Goal: Task Accomplishment & Management: Manage account settings

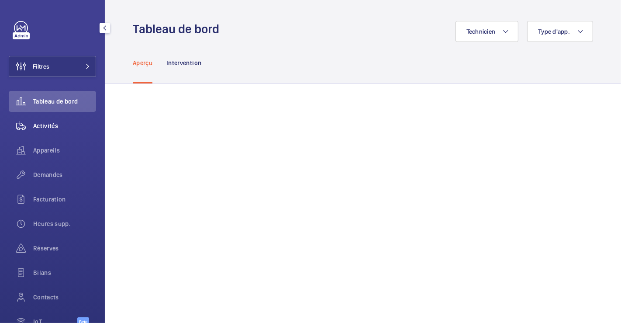
click at [48, 126] on span "Activités" at bounding box center [64, 125] width 63 height 9
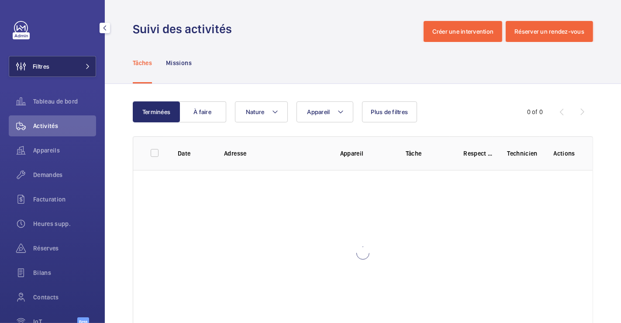
click at [66, 66] on button "Filtres" at bounding box center [52, 66] width 87 height 21
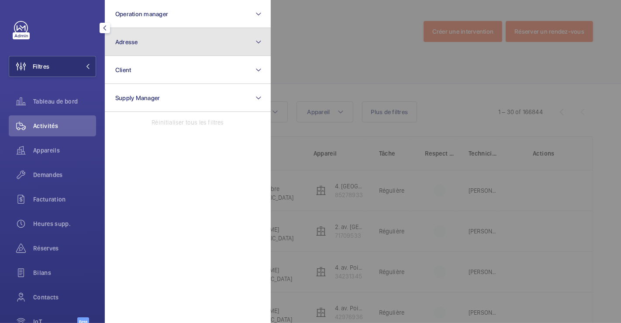
click at [181, 46] on button "Adresse" at bounding box center [188, 42] width 166 height 28
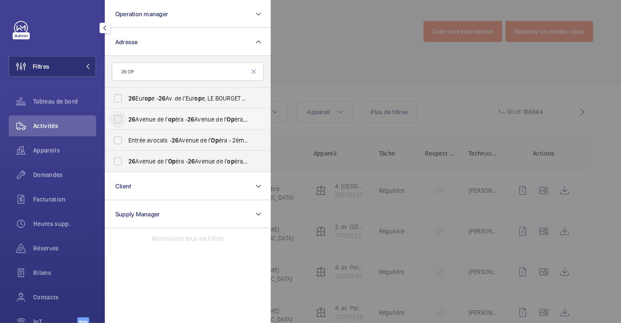
type input "26 OP"
click at [119, 121] on input "26 Avenue de l' op éra - 26 Avenue de l' Op éra, 75001 PARIS, PARIS 75001" at bounding box center [117, 118] width 17 height 17
checkbox input "true"
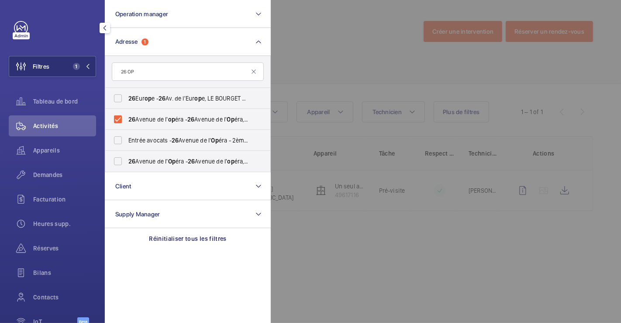
click at [338, 58] on div at bounding box center [581, 161] width 621 height 323
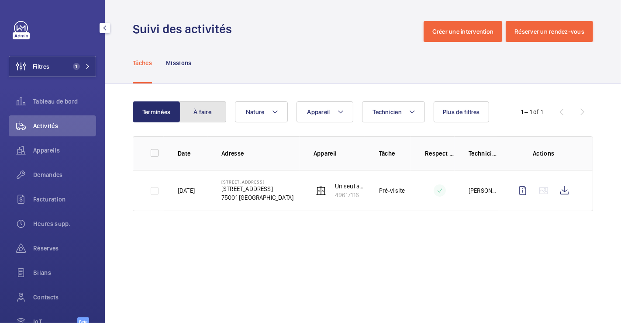
click at [206, 113] on button "À faire" at bounding box center [202, 111] width 47 height 21
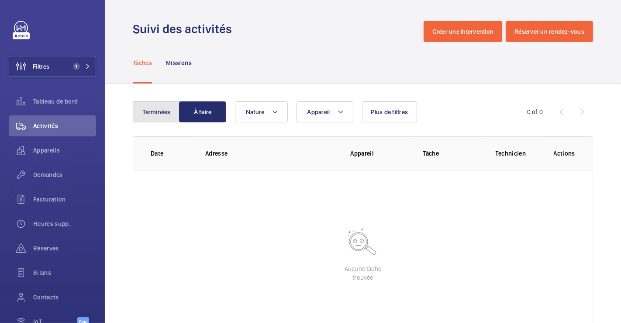
click at [153, 112] on button "Terminées" at bounding box center [156, 111] width 47 height 21
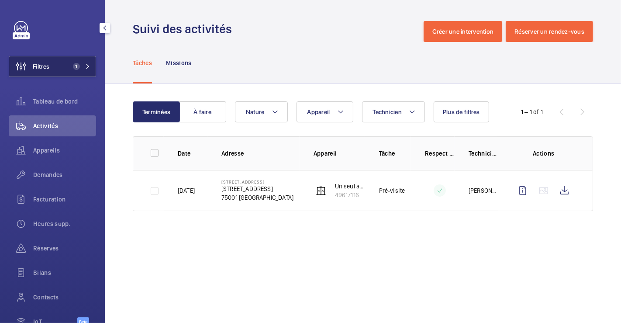
click at [65, 67] on button "Filtres 1" at bounding box center [52, 66] width 87 height 21
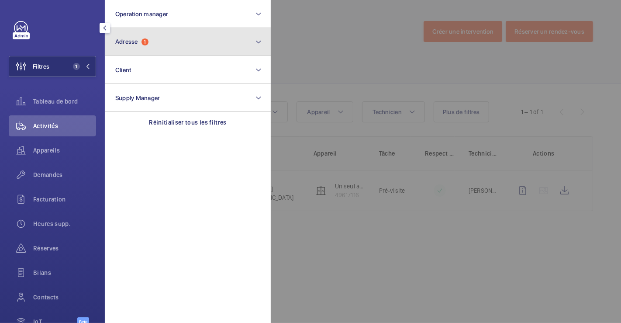
click at [153, 48] on button "Adresse 1" at bounding box center [188, 42] width 166 height 28
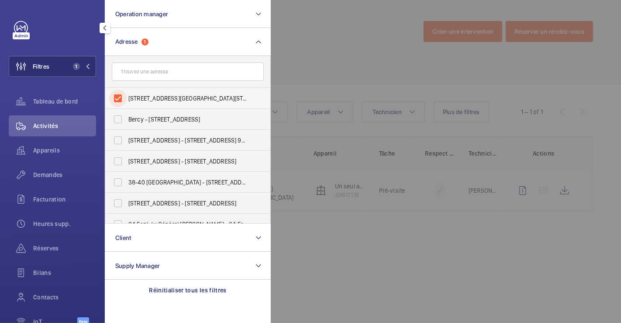
click at [117, 95] on input "26 Avenue de l'opéra - 26 Avenue de l'Opéra, 75001 PARIS, PARIS 75001" at bounding box center [117, 98] width 17 height 17
checkbox input "false"
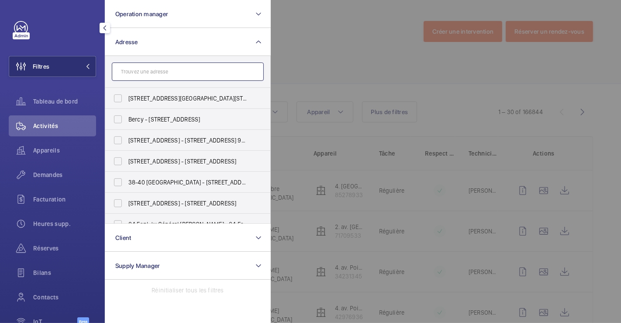
click at [147, 73] on input "text" at bounding box center [188, 71] width 152 height 18
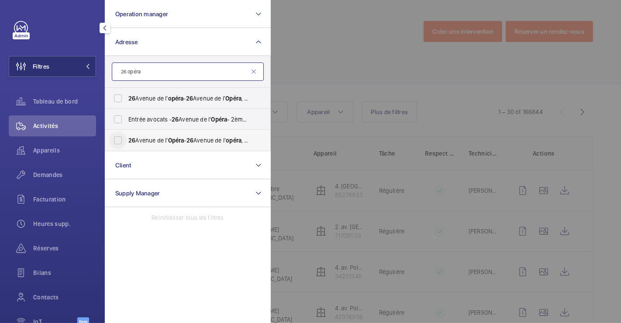
type input "26 opéra"
click at [117, 138] on input "26 Avenue de l' Opéra - 26 Avenue de l' opéra , 75001 PARIS, PARIS 75001" at bounding box center [117, 139] width 17 height 17
checkbox input "true"
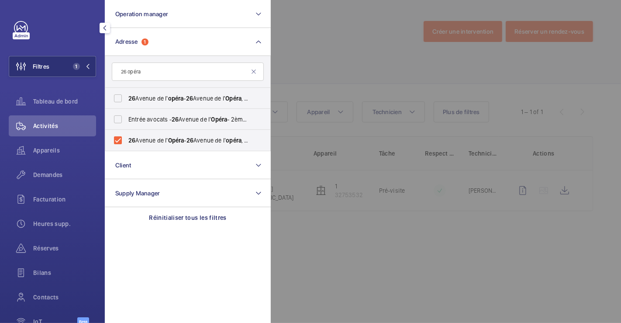
click at [350, 31] on div at bounding box center [581, 161] width 621 height 323
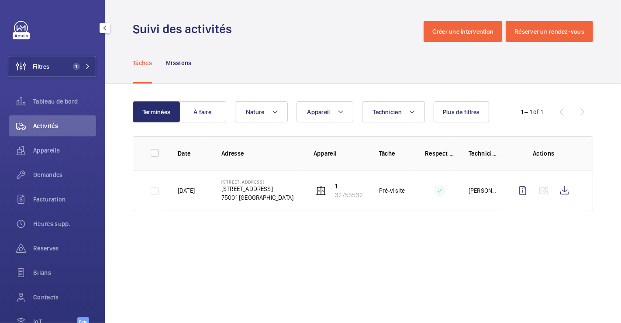
click at [38, 126] on span "Activités" at bounding box center [64, 125] width 63 height 9
click at [208, 115] on button "À faire" at bounding box center [202, 111] width 47 height 21
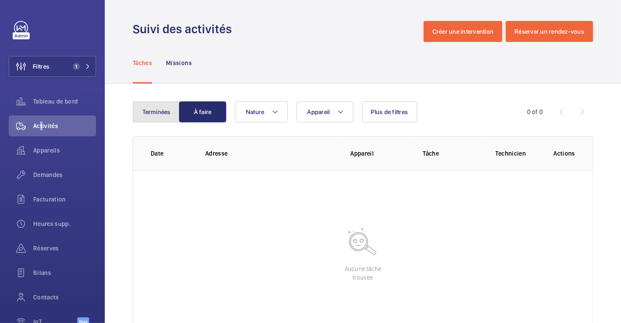
click at [156, 112] on button "Terminées" at bounding box center [156, 111] width 47 height 21
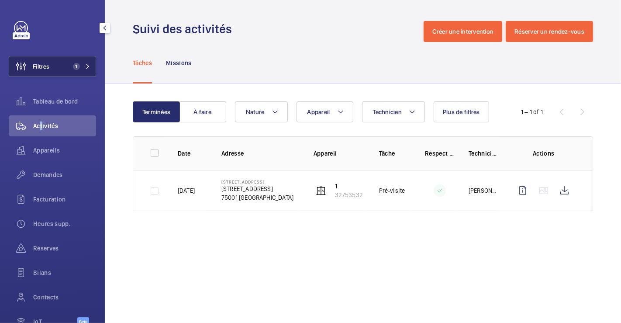
click at [59, 62] on button "Filtres 1" at bounding box center [52, 66] width 87 height 21
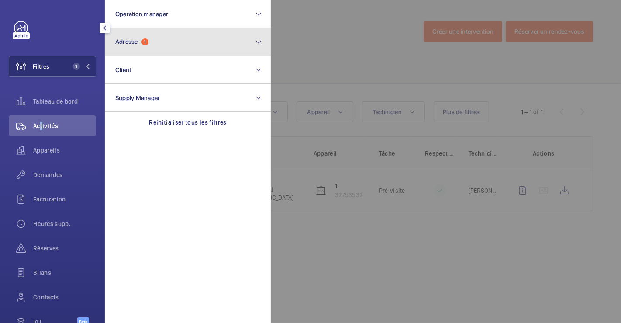
click at [165, 47] on button "Adresse 1" at bounding box center [188, 42] width 166 height 28
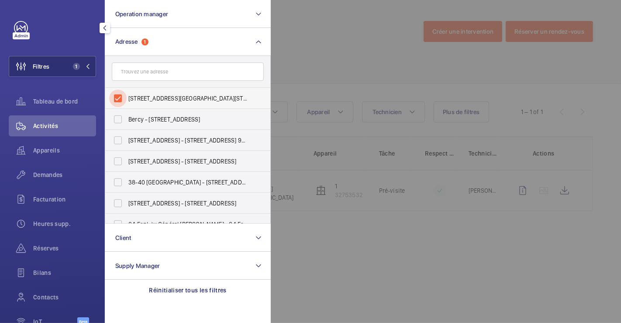
click at [118, 97] on input "26 Avenue de l'Opéra - 26 Avenue de l'opéra, 75001 PARIS, PARIS 75001" at bounding box center [117, 98] width 17 height 17
checkbox input "false"
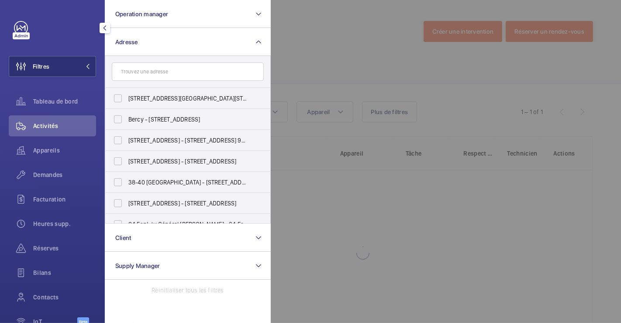
click at [313, 54] on div at bounding box center [581, 161] width 621 height 323
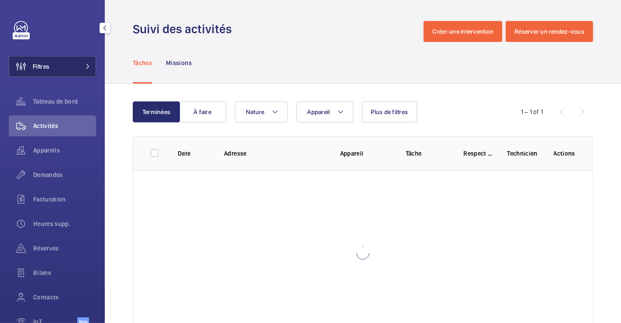
click at [49, 64] on span "Filtres" at bounding box center [41, 66] width 17 height 9
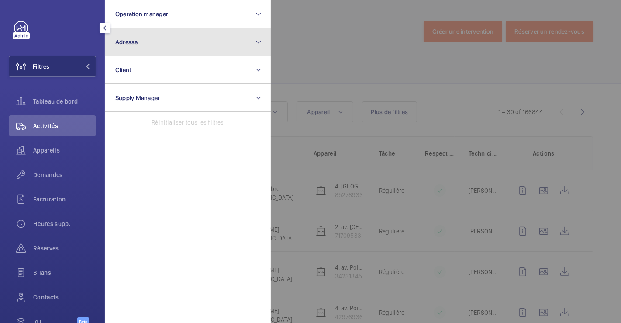
click at [158, 44] on button "Adresse" at bounding box center [188, 42] width 166 height 28
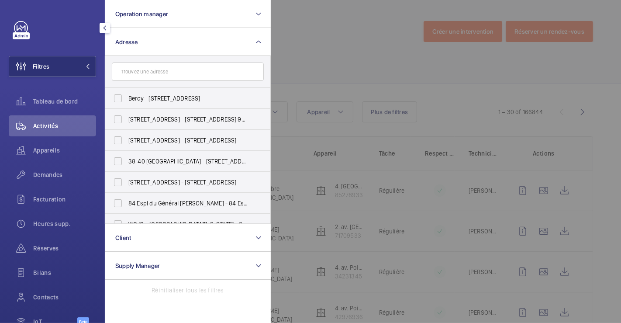
click at [159, 74] on input "text" at bounding box center [188, 71] width 152 height 18
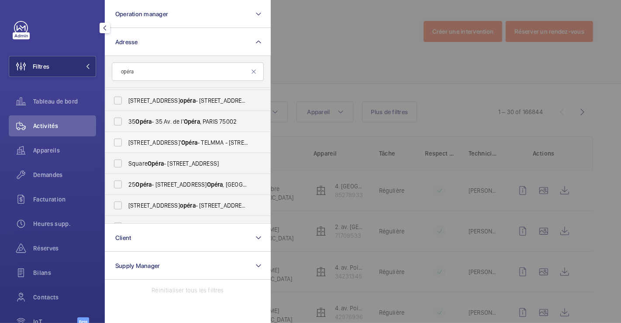
scroll to position [97, 0]
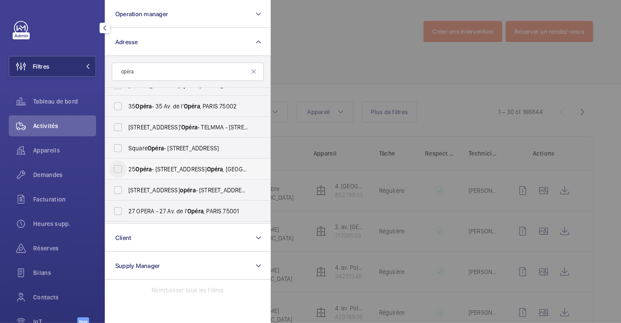
type input "opéra"
click at [120, 169] on input "25 Opéra - 25 Avenue de l' Opéra , 75001 PARIS, PARIS 75001" at bounding box center [117, 168] width 17 height 17
checkbox input "true"
click at [322, 60] on div at bounding box center [581, 161] width 621 height 323
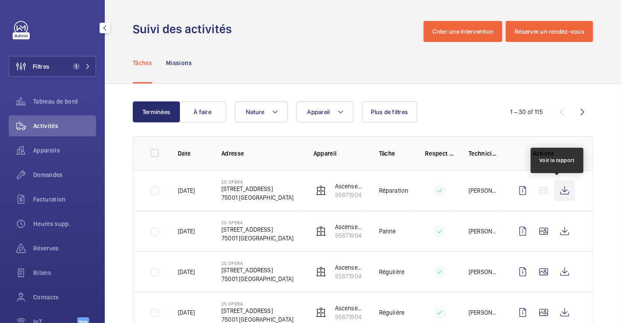
click at [559, 191] on wm-front-icon-button at bounding box center [564, 190] width 21 height 21
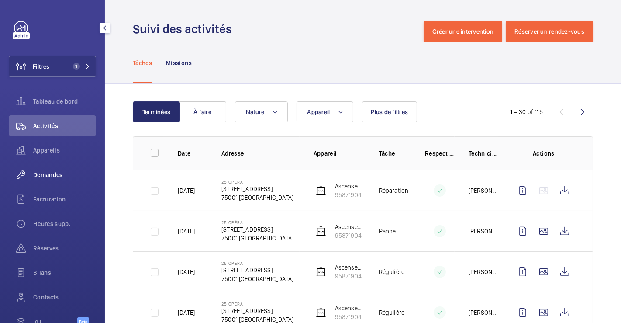
click at [59, 172] on span "Demandes" at bounding box center [64, 174] width 63 height 9
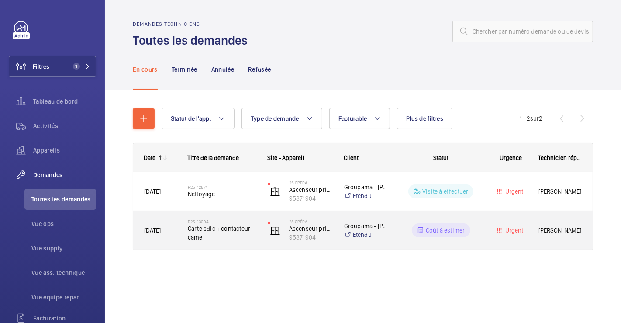
click at [231, 211] on div "R25-13004 Carte sdic + contacteur came" at bounding box center [216, 229] width 79 height 39
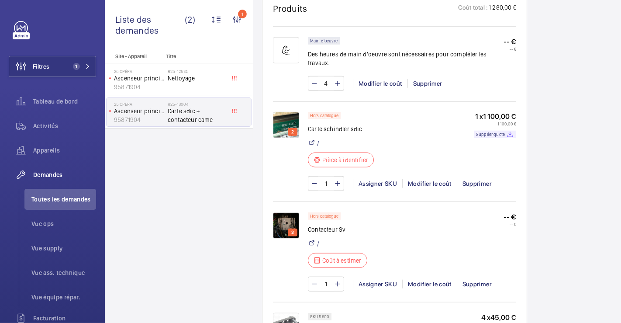
scroll to position [631, 0]
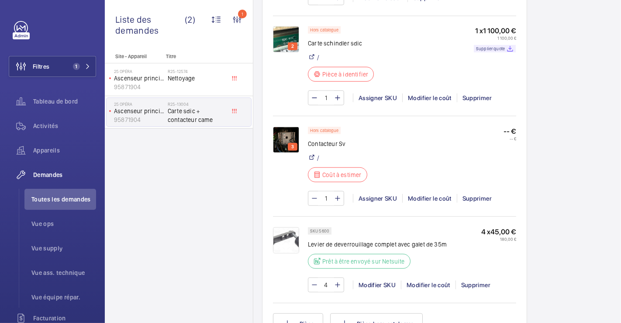
click at [287, 144] on img at bounding box center [286, 140] width 26 height 26
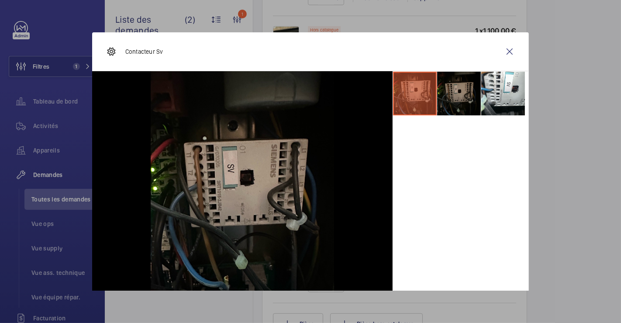
click at [466, 103] on li at bounding box center [459, 94] width 44 height 44
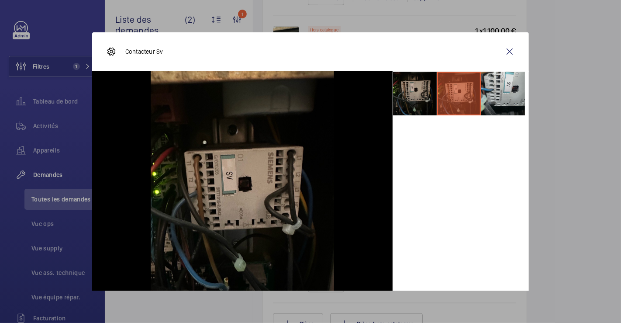
click at [504, 103] on li at bounding box center [503, 94] width 44 height 44
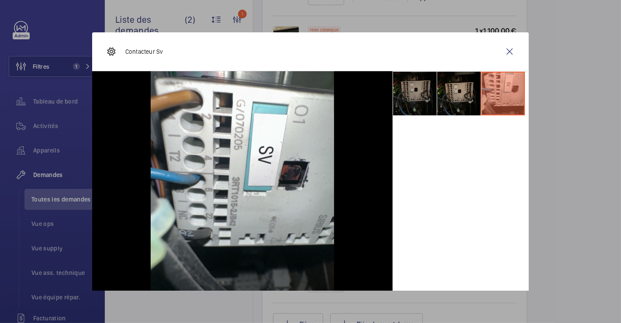
click at [401, 92] on li at bounding box center [415, 94] width 44 height 44
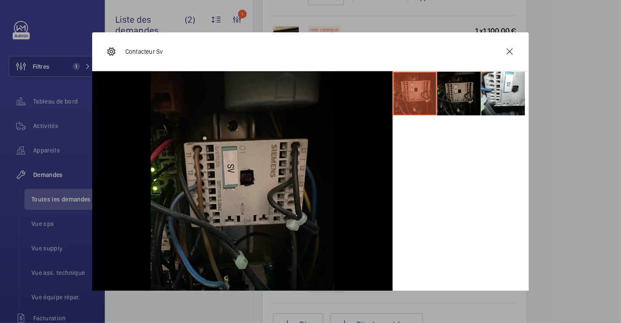
click at [448, 90] on li at bounding box center [459, 94] width 44 height 44
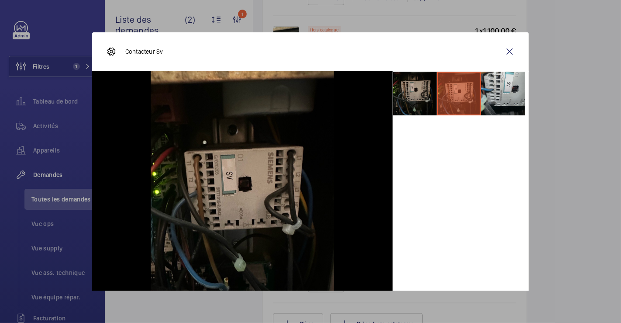
click at [499, 90] on li at bounding box center [503, 94] width 44 height 44
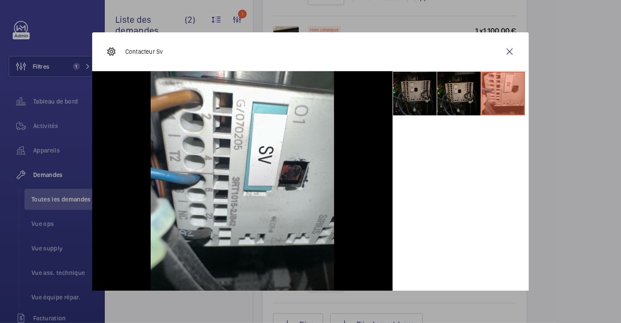
drag, startPoint x: 410, startPoint y: 93, endPoint x: 424, endPoint y: 90, distance: 15.2
click at [410, 94] on li at bounding box center [415, 94] width 44 height 44
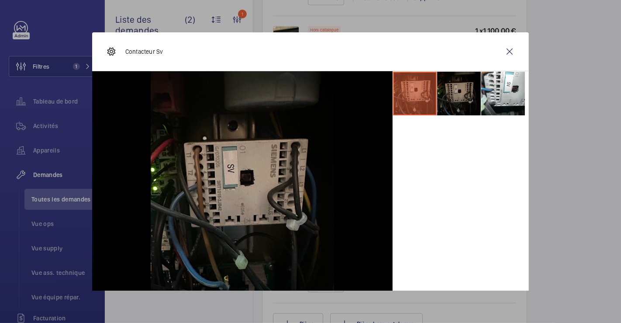
click at [443, 83] on li at bounding box center [459, 94] width 44 height 44
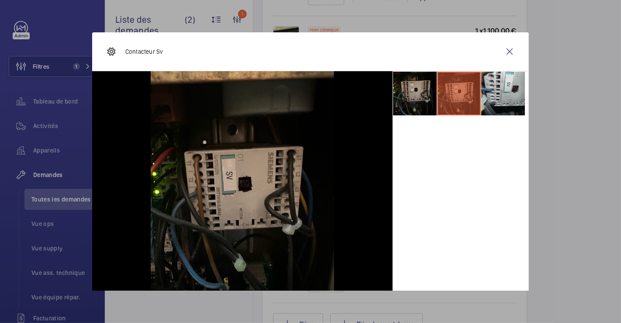
click at [491, 83] on li at bounding box center [503, 94] width 44 height 44
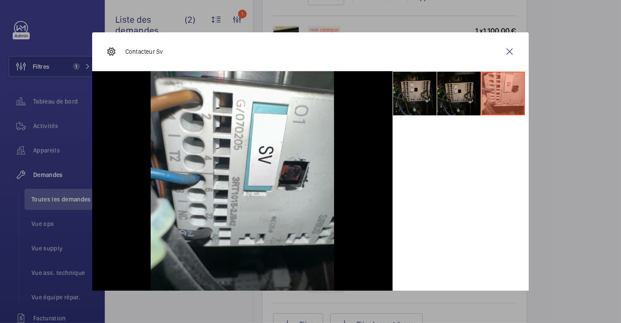
drag, startPoint x: 505, startPoint y: 49, endPoint x: 519, endPoint y: 68, distance: 23.8
click at [506, 49] on wm-front-icon-button at bounding box center [509, 51] width 21 height 21
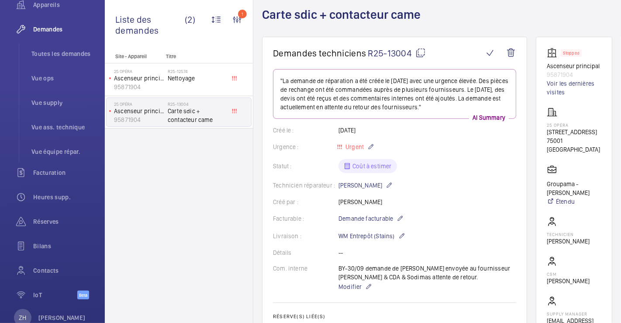
scroll to position [0, 0]
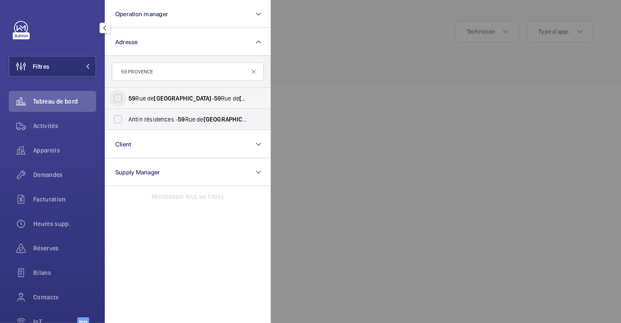
type input "59 PROVENCE"
click at [120, 97] on input "59 Rue de Provence - 59 Rue de Provence , 75009 PARIS, PARIS 75009" at bounding box center [117, 98] width 17 height 17
checkbox input "true"
click at [397, 55] on div at bounding box center [581, 161] width 621 height 323
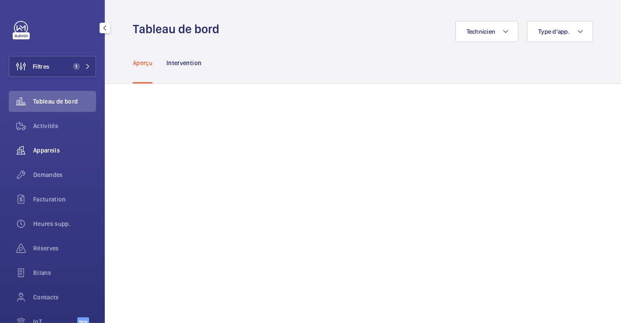
click at [38, 147] on span "Appareils" at bounding box center [64, 150] width 63 height 9
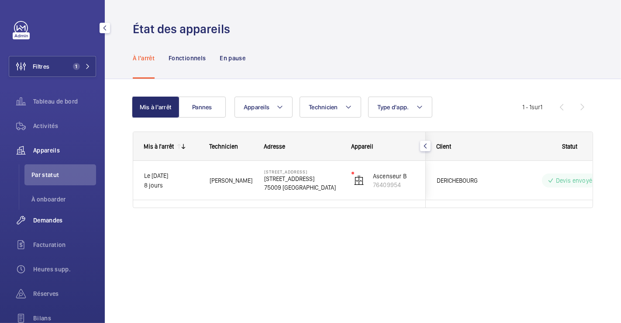
click at [45, 216] on span "Demandes" at bounding box center [64, 220] width 63 height 9
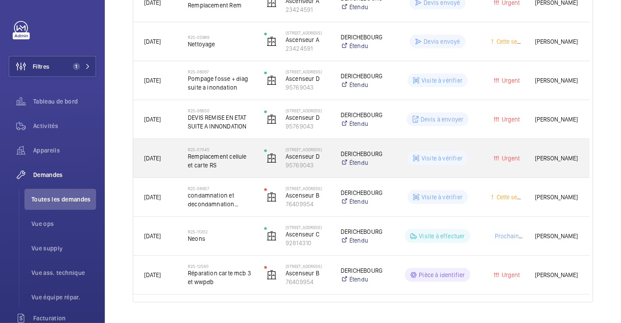
scroll to position [366, 0]
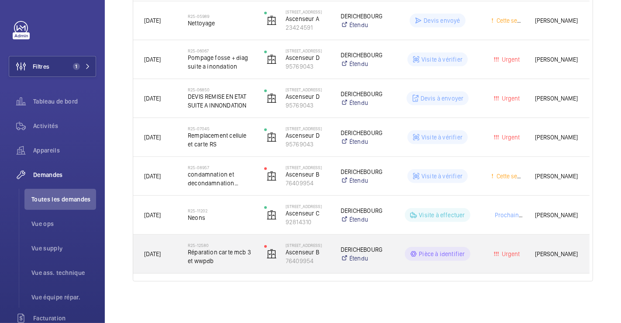
click at [232, 235] on div "R25-12580 Réparation carte mcb 3 et wwpdb" at bounding box center [215, 253] width 76 height 39
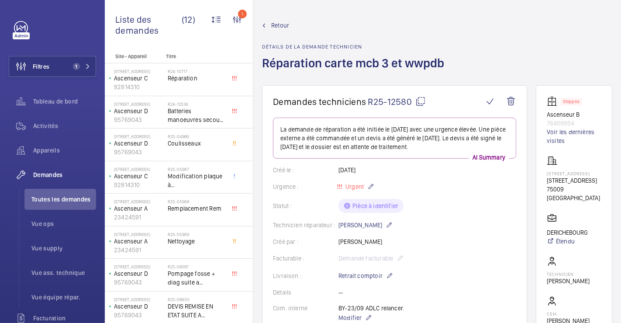
click at [421, 101] on mat-icon at bounding box center [420, 101] width 10 height 10
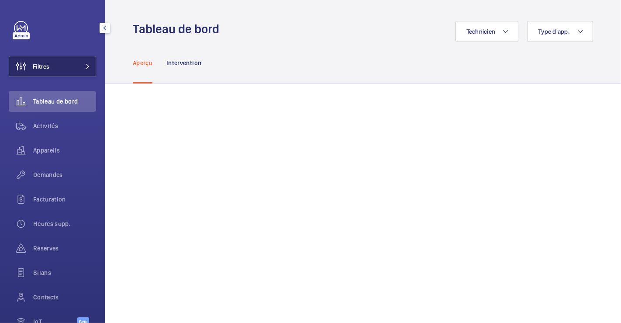
click at [41, 69] on span "Filtres" at bounding box center [41, 66] width 17 height 9
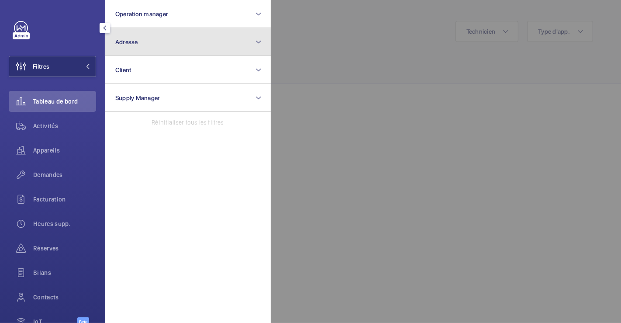
click at [181, 47] on button "Adresse" at bounding box center [188, 42] width 166 height 28
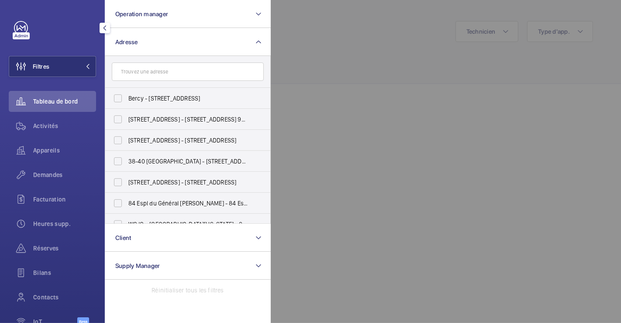
click at [170, 73] on input "text" at bounding box center [188, 71] width 152 height 18
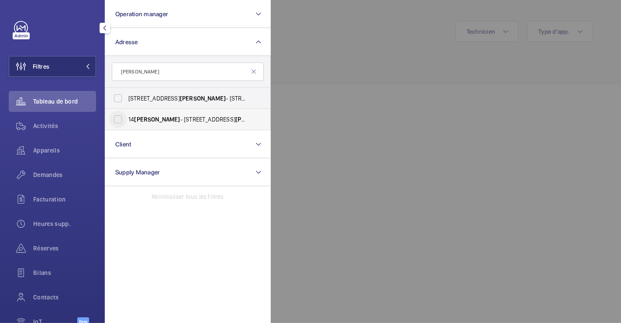
type input "[PERSON_NAME]"
click at [119, 120] on input "14 [PERSON_NAME] - [STREET_ADDRESS][PERSON_NAME]" at bounding box center [117, 118] width 17 height 17
checkbox input "true"
click at [400, 56] on div at bounding box center [581, 161] width 621 height 323
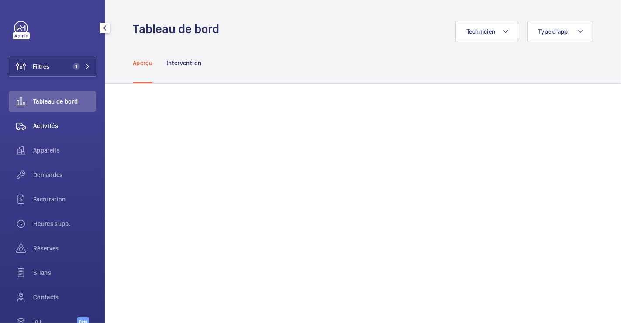
click at [56, 124] on span "Activités" at bounding box center [64, 125] width 63 height 9
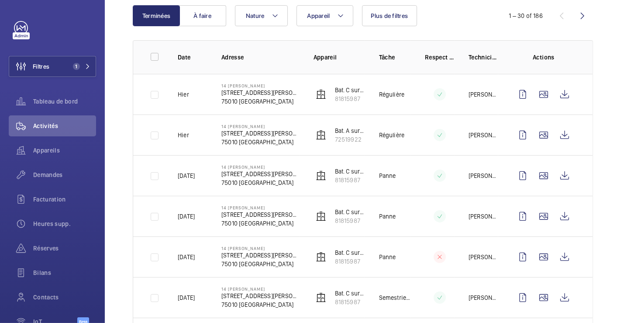
scroll to position [82, 0]
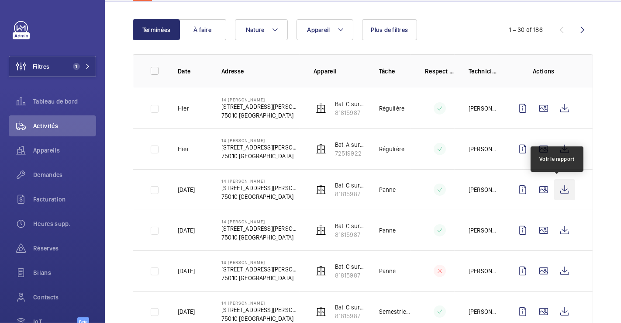
click at [559, 189] on wm-front-icon-button at bounding box center [564, 189] width 21 height 21
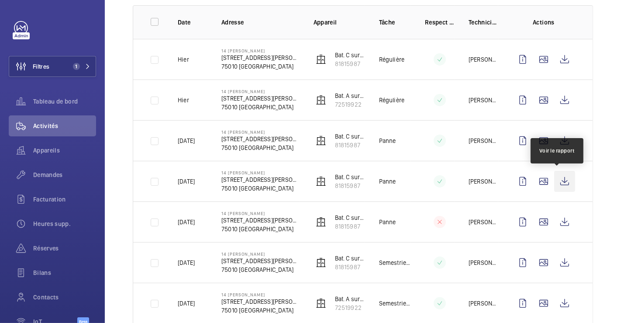
click at [562, 182] on wm-front-icon-button at bounding box center [564, 181] width 21 height 21
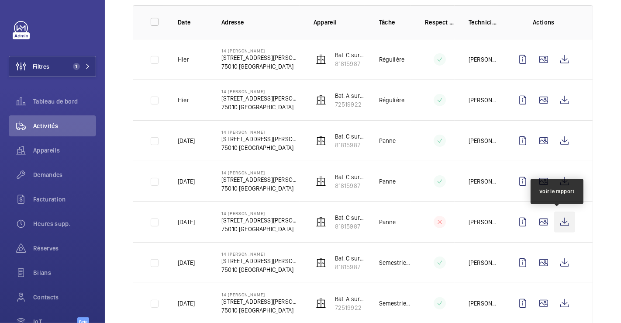
click at [554, 218] on wm-front-icon-button at bounding box center [564, 221] width 21 height 21
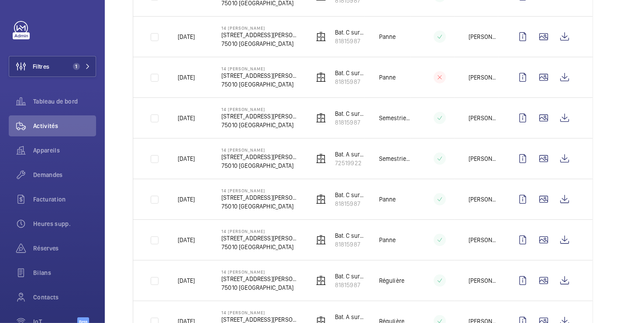
scroll to position [276, 0]
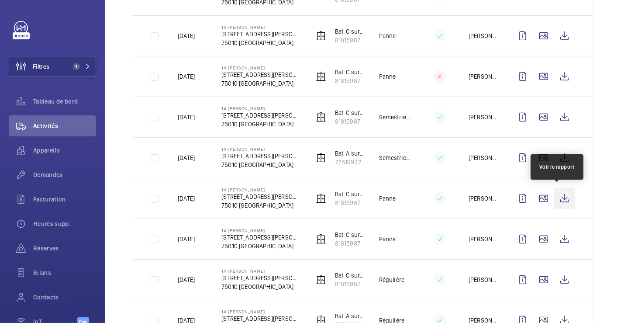
click at [563, 197] on wm-front-icon-button at bounding box center [564, 198] width 21 height 21
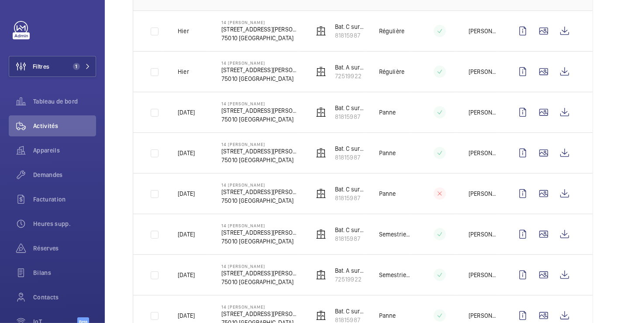
scroll to position [131, 0]
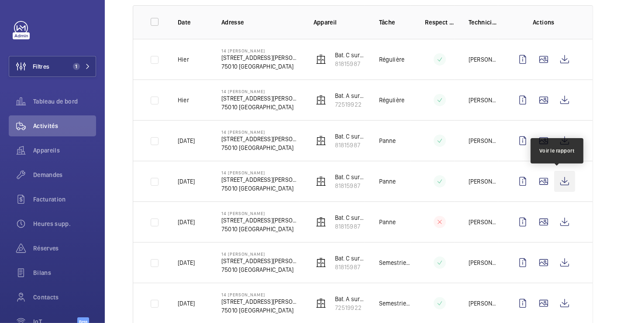
click at [560, 180] on wm-front-icon-button at bounding box center [564, 181] width 21 height 21
click at [565, 179] on wm-front-icon-button at bounding box center [564, 181] width 21 height 21
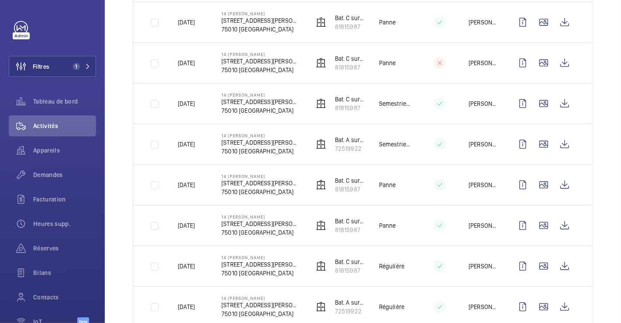
scroll to position [276, 0]
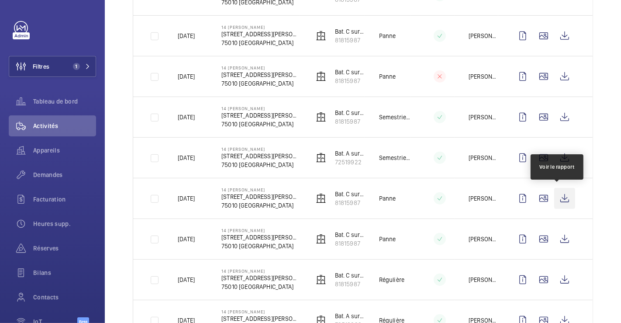
click at [555, 194] on wm-front-icon-button at bounding box center [564, 198] width 21 height 21
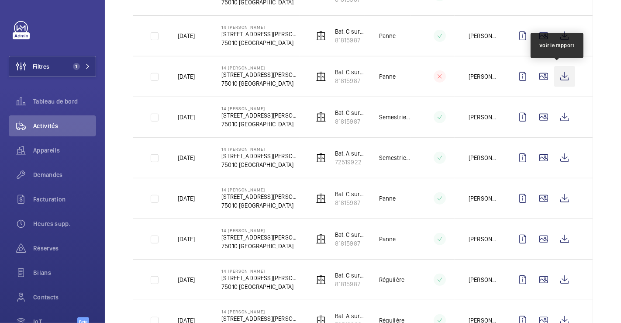
click at [557, 73] on wm-front-icon-button at bounding box center [564, 76] width 21 height 21
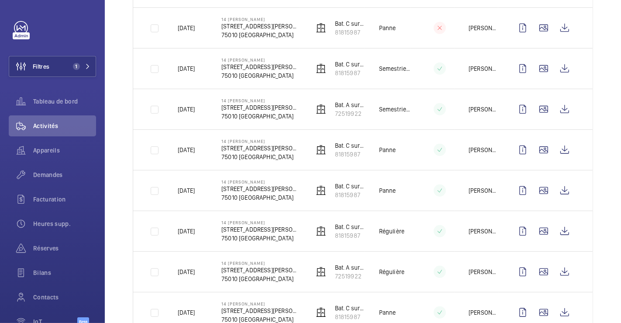
scroll to position [373, 0]
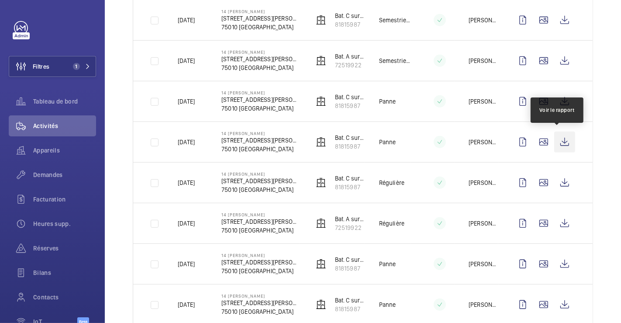
click at [558, 141] on wm-front-icon-button at bounding box center [564, 141] width 21 height 21
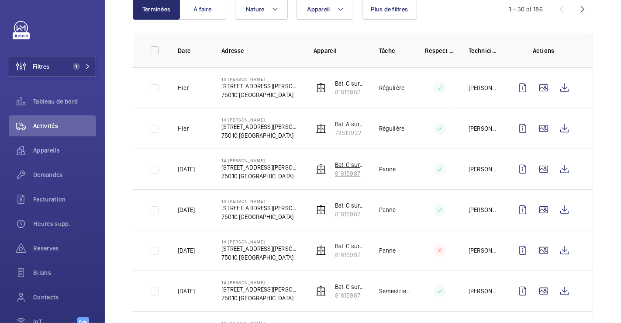
scroll to position [131, 0]
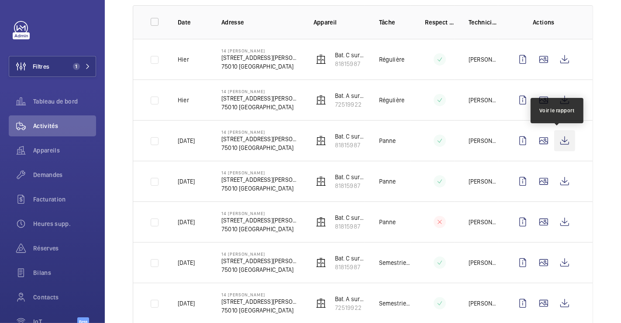
click at [554, 139] on wm-front-icon-button at bounding box center [564, 140] width 21 height 21
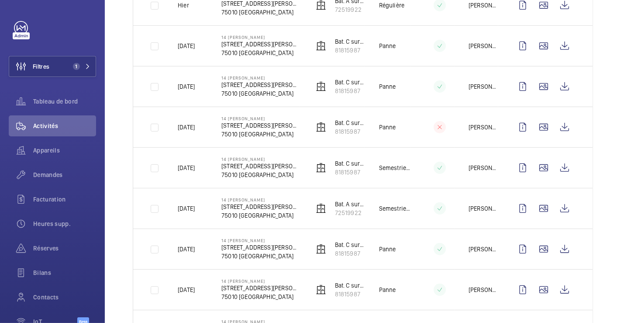
scroll to position [228, 0]
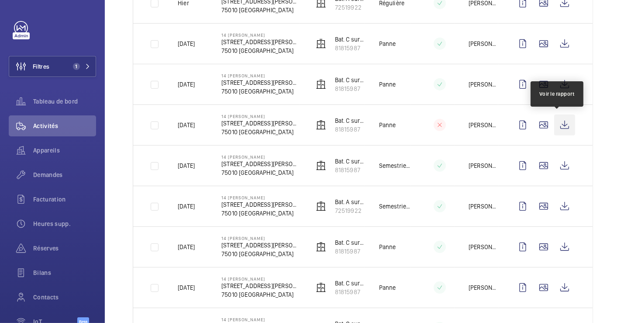
click at [561, 122] on wm-front-icon-button at bounding box center [564, 124] width 21 height 21
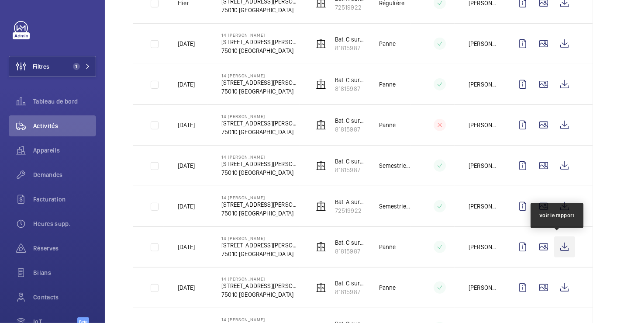
click at [557, 242] on wm-front-icon-button at bounding box center [564, 246] width 21 height 21
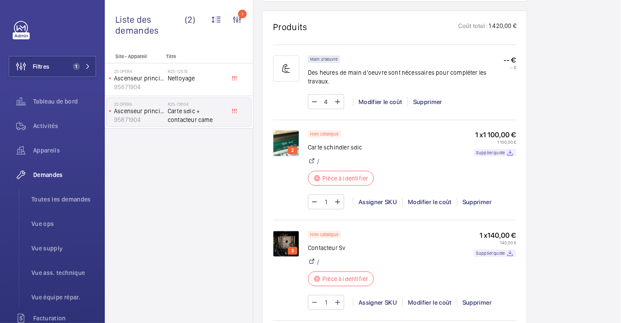
scroll to position [534, 0]
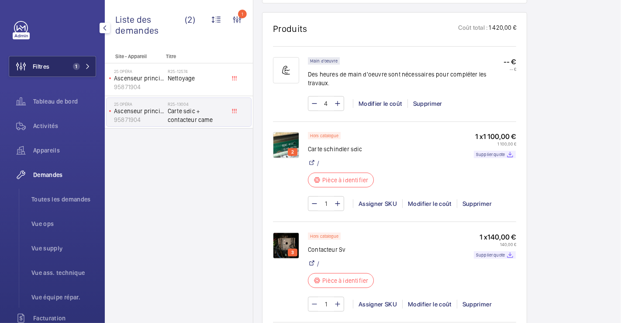
click at [38, 64] on span "Filtres" at bounding box center [41, 66] width 17 height 9
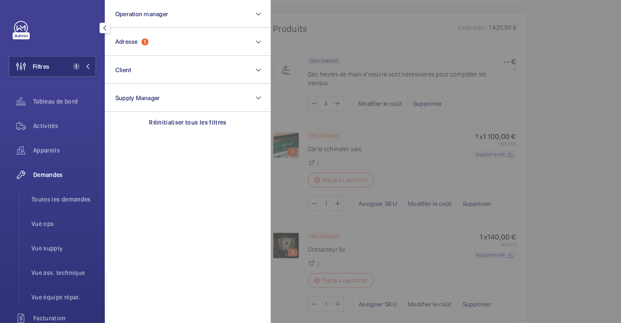
click at [349, 20] on div at bounding box center [581, 161] width 621 height 323
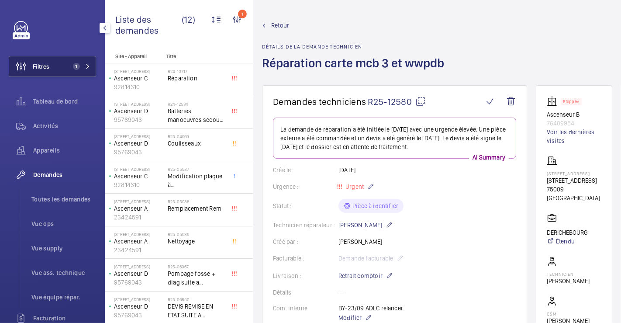
drag, startPoint x: 57, startPoint y: 70, endPoint x: 64, endPoint y: 68, distance: 7.1
click at [57, 70] on button "Filtres 1" at bounding box center [52, 66] width 87 height 21
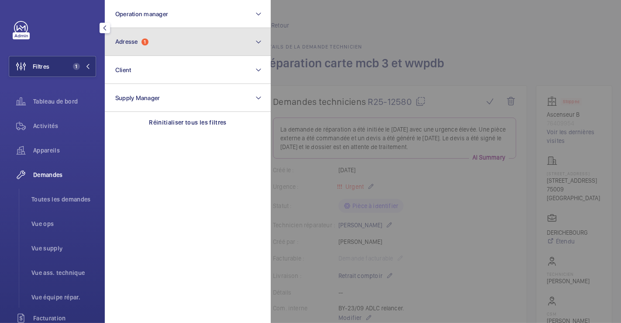
click at [148, 46] on button "Adresse 1" at bounding box center [188, 42] width 166 height 28
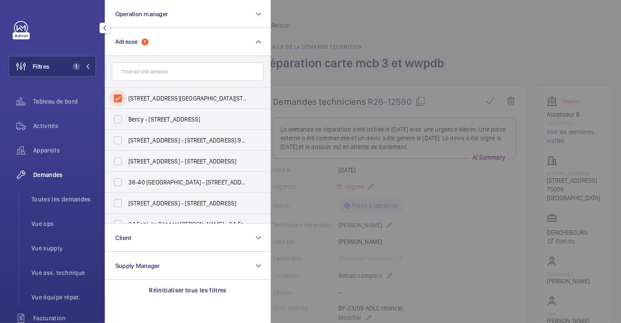
drag, startPoint x: 120, startPoint y: 94, endPoint x: 163, endPoint y: 80, distance: 45.4
click at [121, 95] on input "[STREET_ADDRESS][GEOGRAPHIC_DATA][STREET_ADDRESS]" at bounding box center [117, 98] width 17 height 17
checkbox input "false"
click at [379, 28] on div at bounding box center [581, 161] width 621 height 323
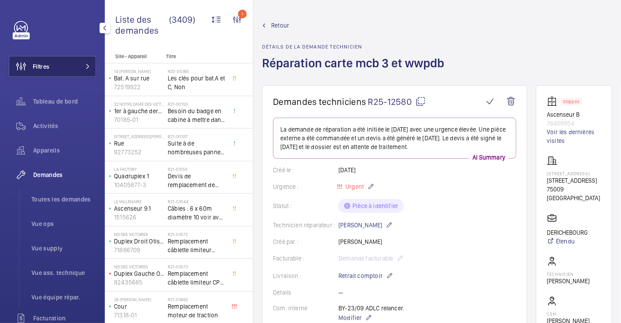
drag, startPoint x: 62, startPoint y: 62, endPoint x: 85, endPoint y: 59, distance: 23.3
click at [62, 62] on button "Filtres" at bounding box center [52, 66] width 87 height 21
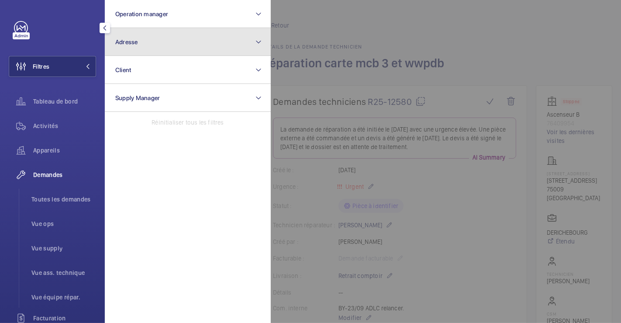
click at [146, 41] on button "Adresse" at bounding box center [188, 42] width 166 height 28
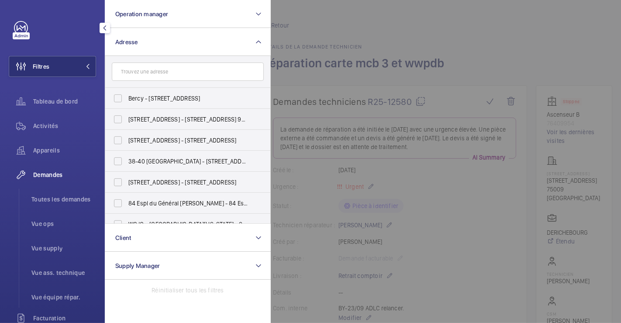
click at [146, 70] on input "text" at bounding box center [188, 71] width 152 height 18
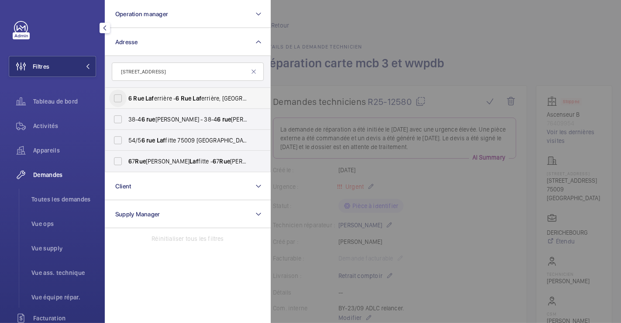
type input "[STREET_ADDRESS]"
click at [118, 97] on input "[STREET_ADDRESS][GEOGRAPHIC_DATA][STREET_ADDRESS]" at bounding box center [117, 98] width 17 height 17
checkbox input "true"
click at [435, 21] on div at bounding box center [581, 161] width 621 height 323
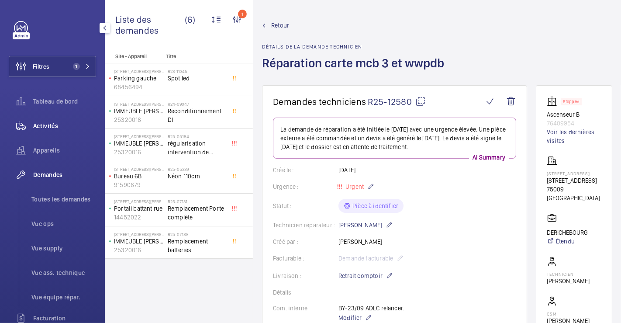
click at [52, 125] on span "Activités" at bounding box center [64, 125] width 63 height 9
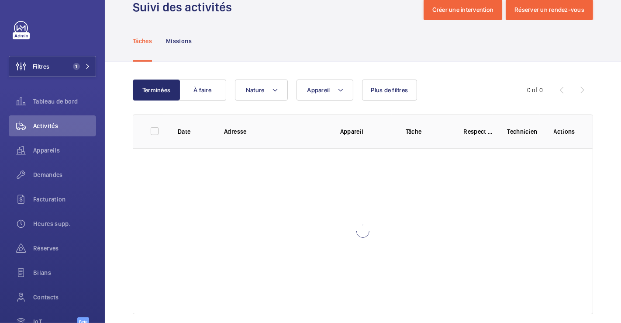
scroll to position [34, 0]
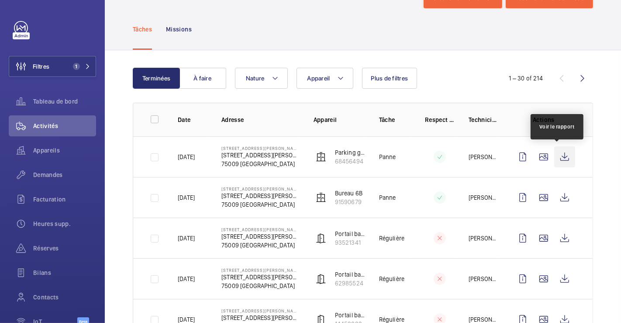
click at [559, 154] on wm-front-icon-button at bounding box center [564, 156] width 21 height 21
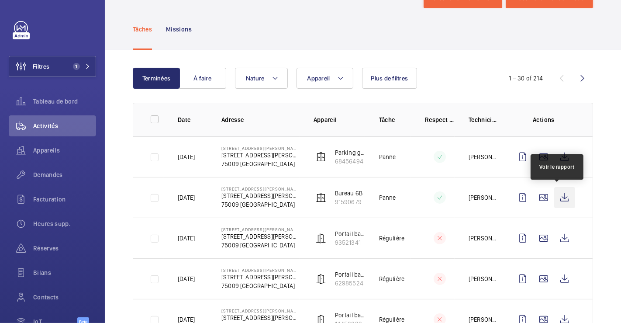
click at [554, 196] on wm-front-icon-button at bounding box center [564, 197] width 21 height 21
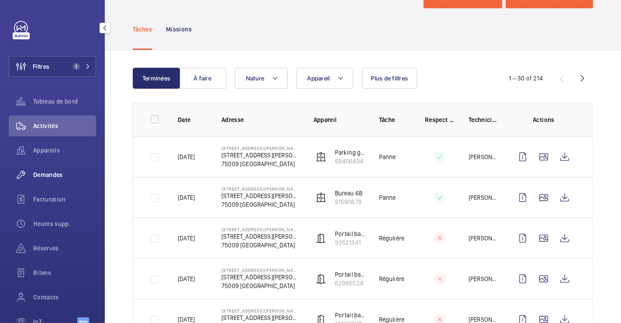
click at [48, 176] on span "Demandes" at bounding box center [64, 174] width 63 height 9
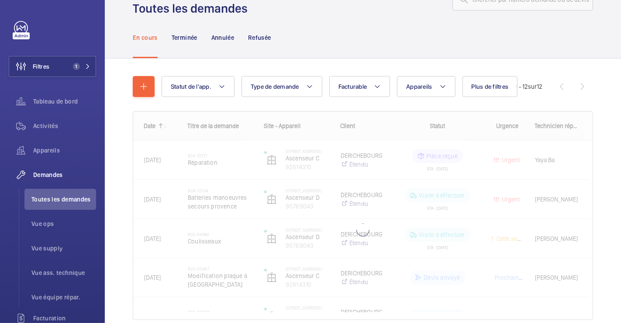
scroll to position [34, 0]
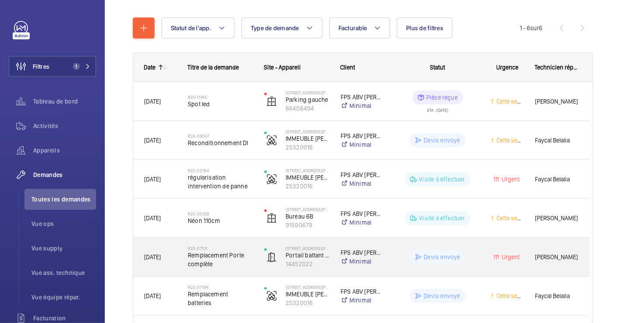
scroll to position [132, 0]
